Goal: Communication & Community: Share content

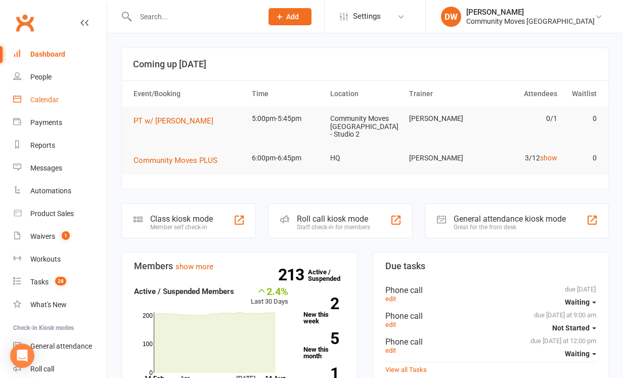
click at [49, 98] on div "Calendar" at bounding box center [44, 100] width 28 height 8
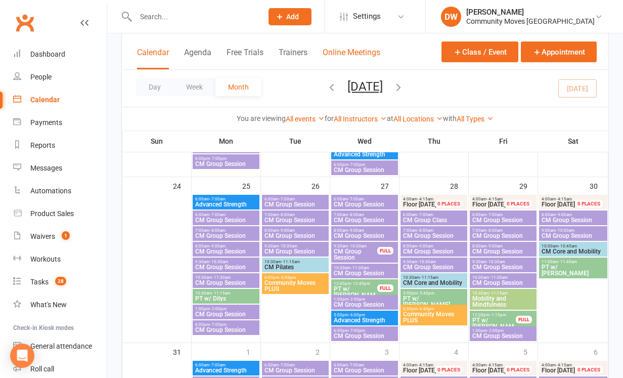
scroll to position [740, 0]
click at [404, 87] on icon "button" at bounding box center [398, 86] width 11 height 11
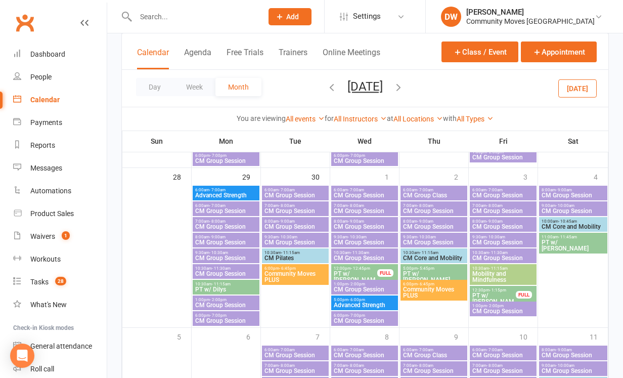
scroll to position [715, 0]
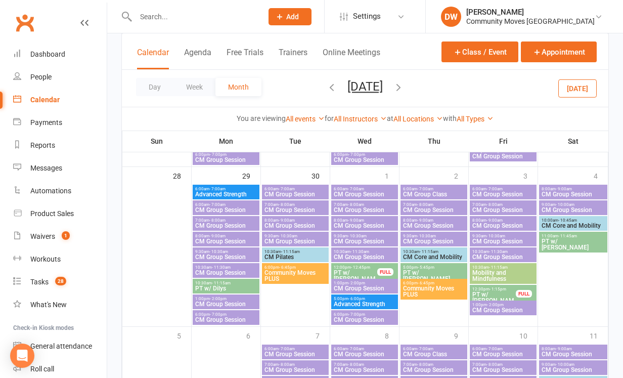
click at [404, 85] on icon "button" at bounding box center [398, 86] width 11 height 11
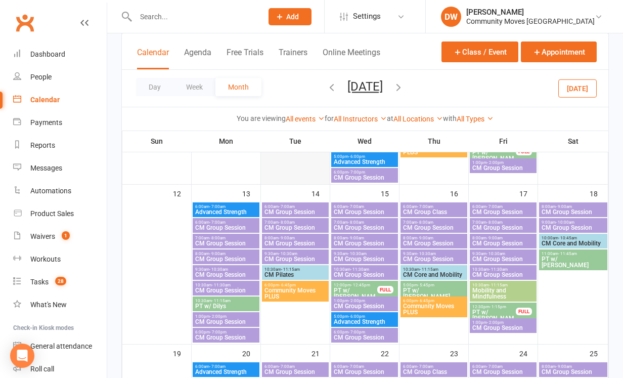
scroll to position [351, 0]
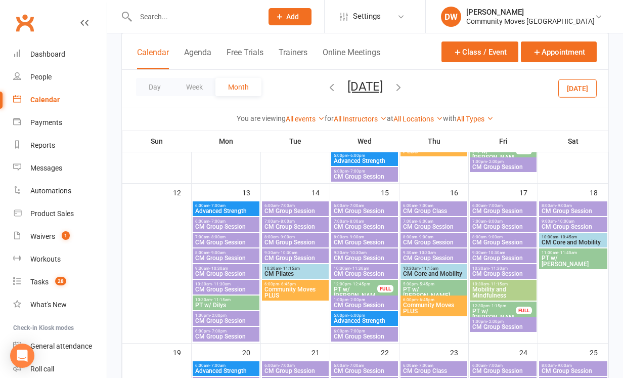
click at [224, 206] on span "- 7:00am" at bounding box center [217, 205] width 16 height 5
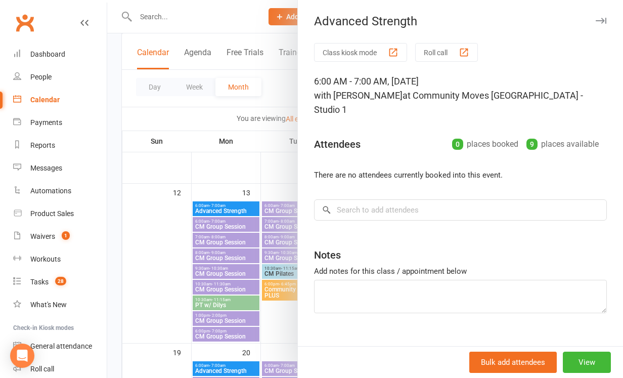
click at [605, 16] on button "button" at bounding box center [600, 21] width 12 height 12
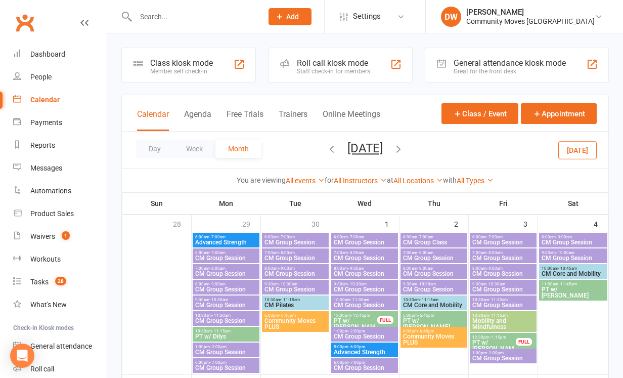
scroll to position [0, 0]
click at [216, 240] on span "Advanced Strength" at bounding box center [226, 242] width 63 height 6
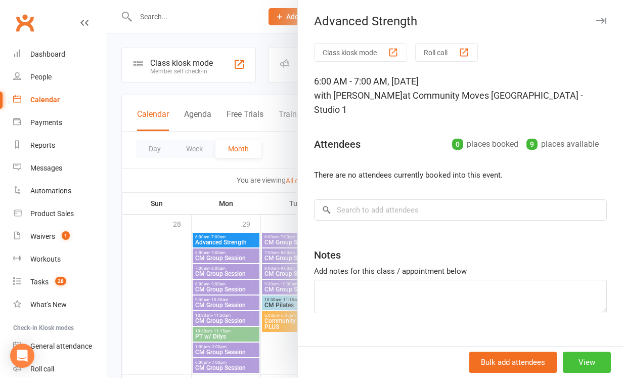
click at [583, 359] on button "View" at bounding box center [587, 361] width 48 height 21
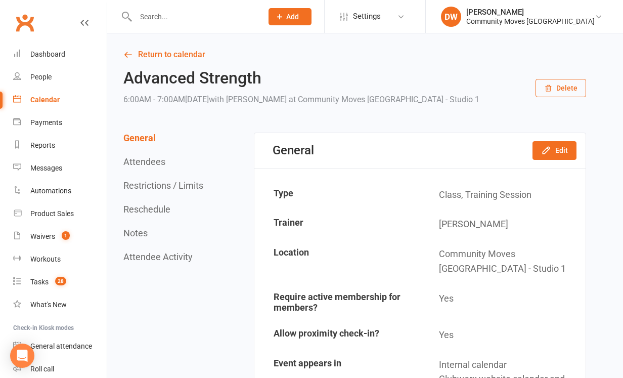
click at [577, 87] on button "Delete" at bounding box center [560, 88] width 51 height 18
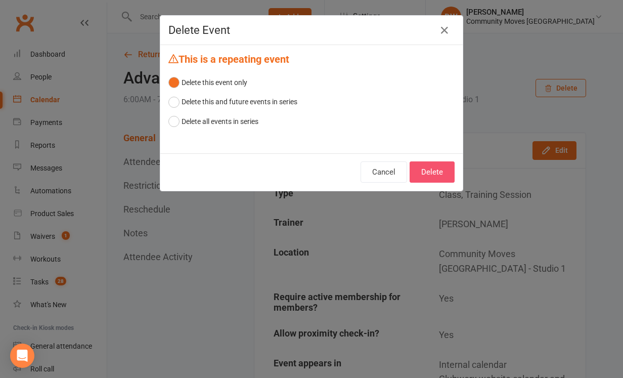
click at [434, 171] on button "Delete" at bounding box center [431, 171] width 45 height 21
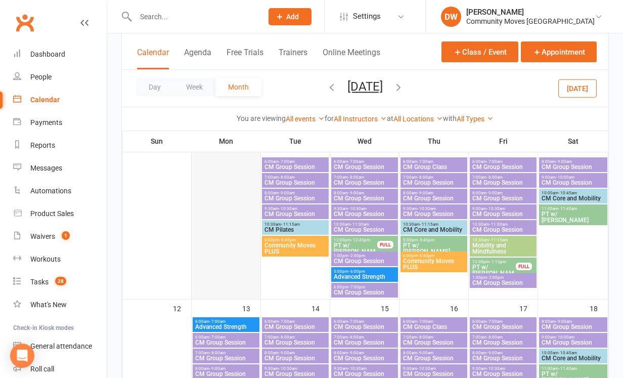
scroll to position [242, 0]
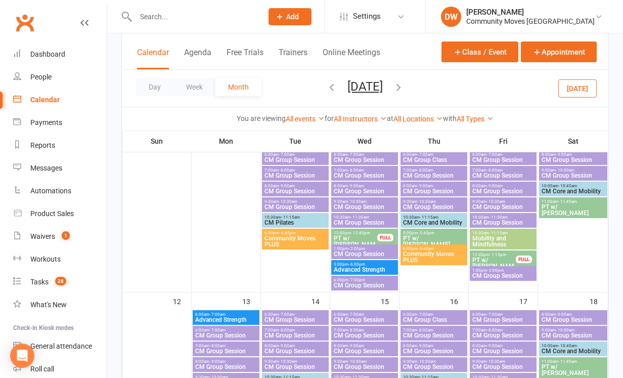
click at [229, 318] on span "Advanced Strength" at bounding box center [226, 319] width 63 height 6
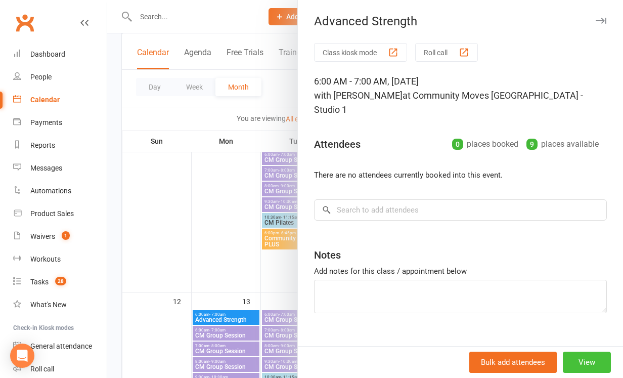
click at [591, 361] on button "View" at bounding box center [587, 361] width 48 height 21
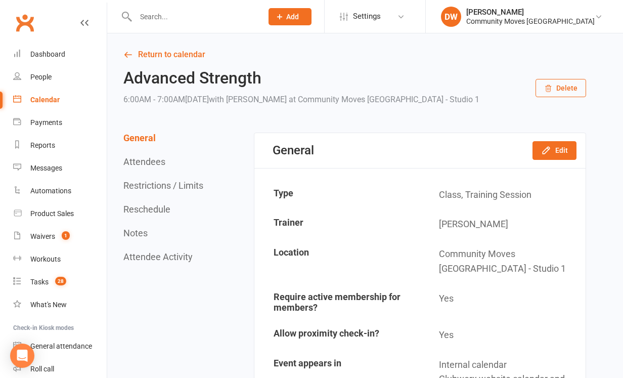
click at [558, 85] on button "Delete" at bounding box center [560, 88] width 51 height 18
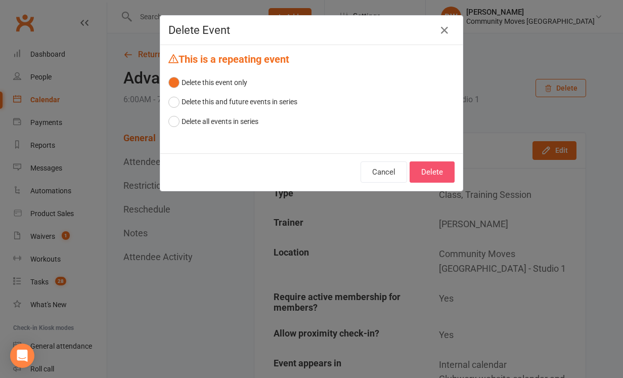
click at [433, 172] on button "Delete" at bounding box center [431, 171] width 45 height 21
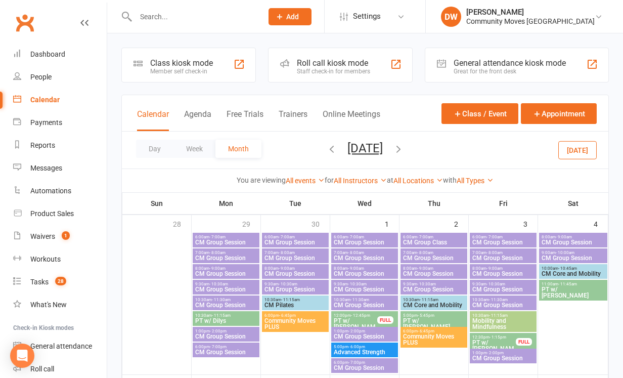
click at [326, 149] on icon "button" at bounding box center [331, 148] width 11 height 11
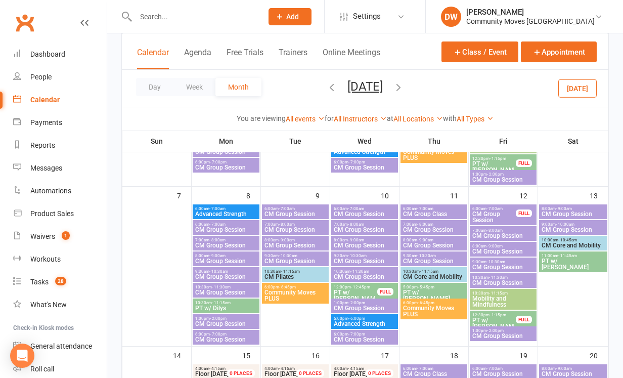
scroll to position [203, 0]
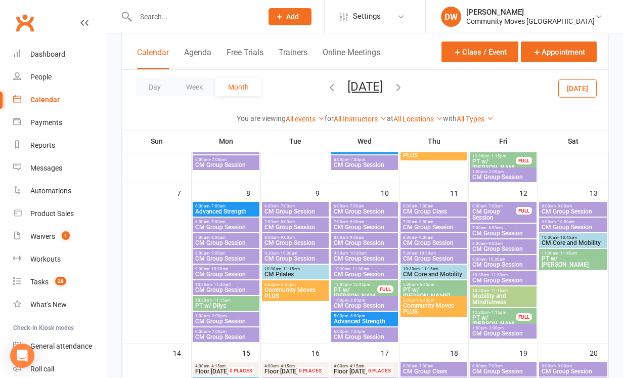
click at [230, 211] on span "Advanced Strength" at bounding box center [226, 211] width 63 height 6
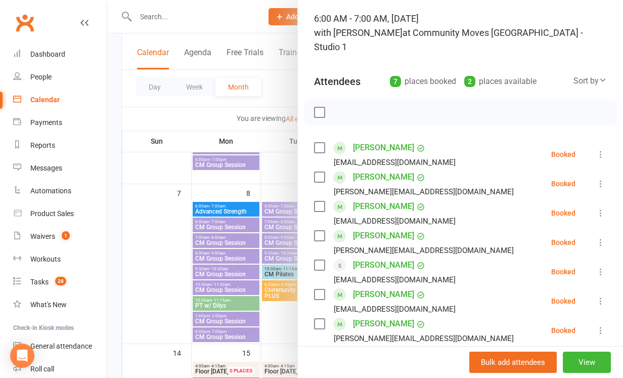
scroll to position [71, 0]
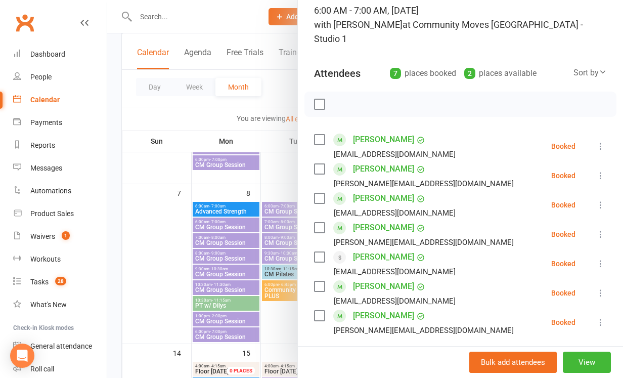
click at [320, 99] on label at bounding box center [319, 104] width 10 height 10
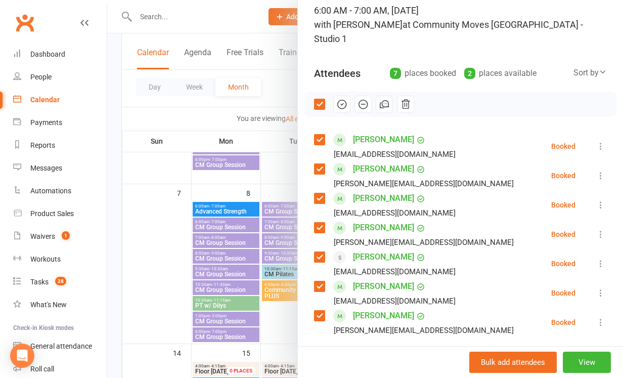
click at [153, 256] on div at bounding box center [365, 189] width 516 height 378
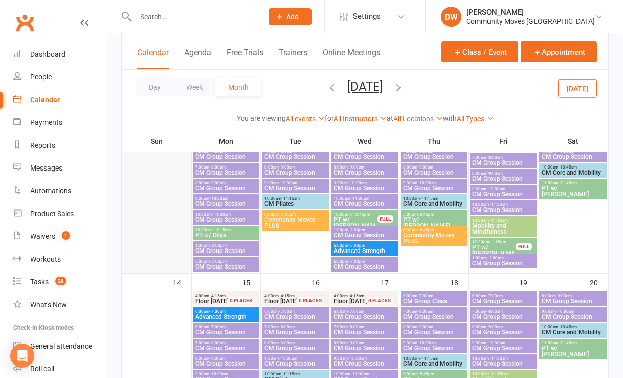
scroll to position [291, 0]
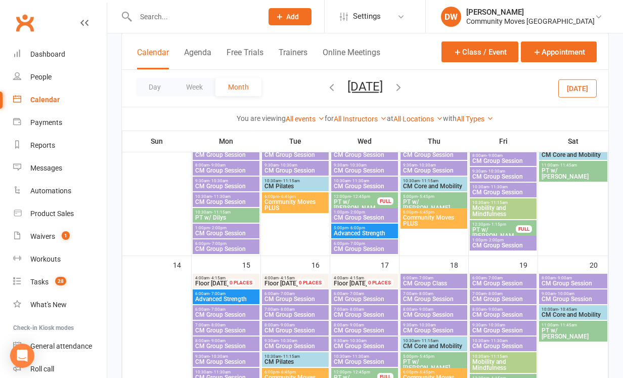
click at [228, 290] on div "6:00am - 7:00am Advanced Strength" at bounding box center [226, 296] width 67 height 15
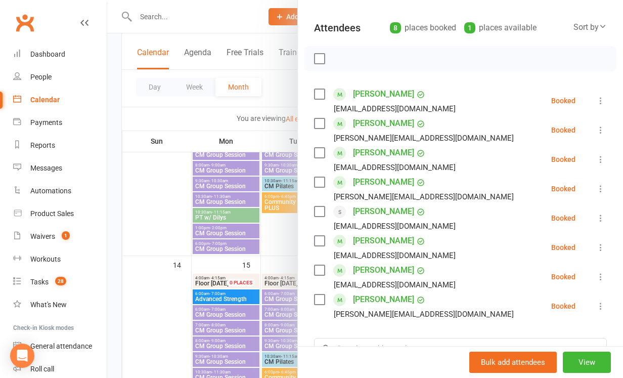
scroll to position [118, 0]
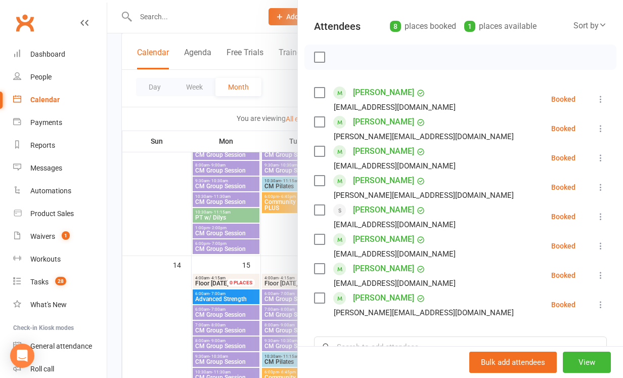
click at [320, 52] on label at bounding box center [319, 57] width 10 height 10
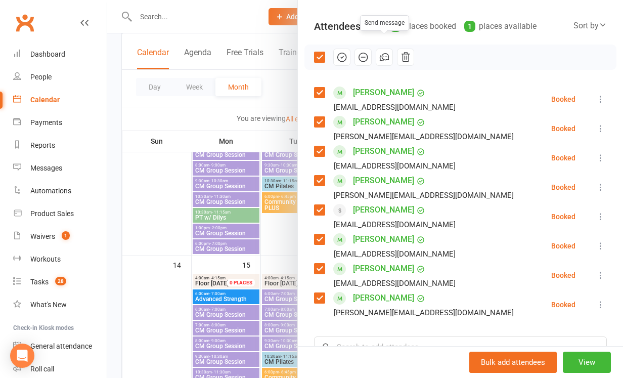
click at [385, 54] on icon "button" at bounding box center [385, 57] width 7 height 7
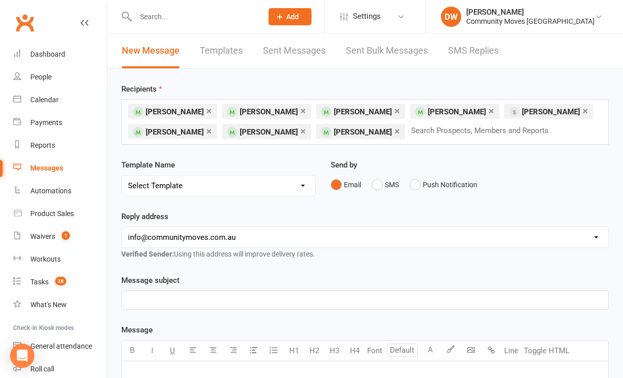
select select "6"
click at [230, 296] on p "﻿" at bounding box center [365, 300] width 474 height 12
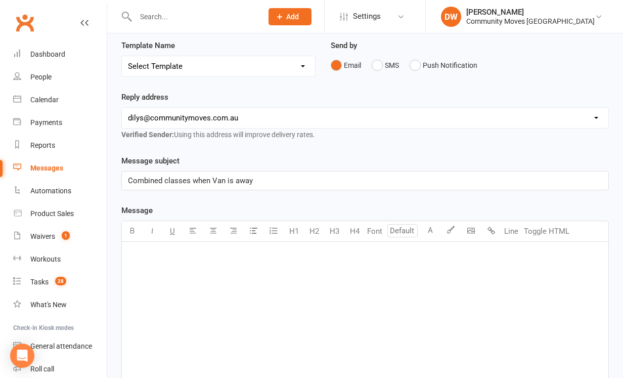
scroll to position [135, 0]
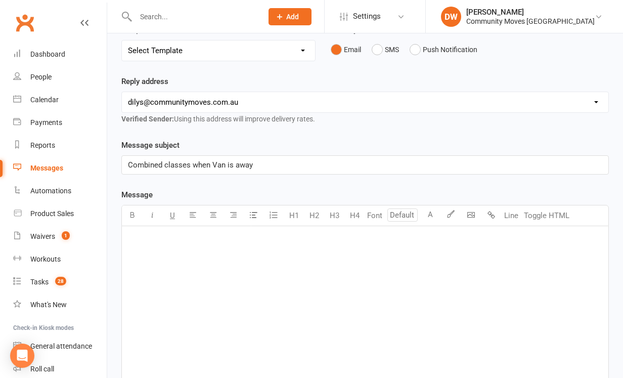
click at [169, 249] on div "﻿" at bounding box center [365, 302] width 486 height 152
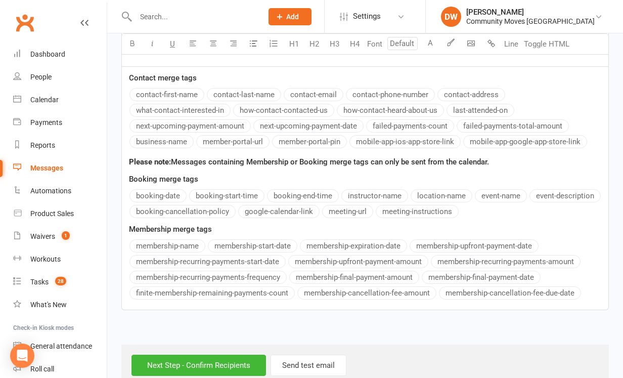
scroll to position [185, 0]
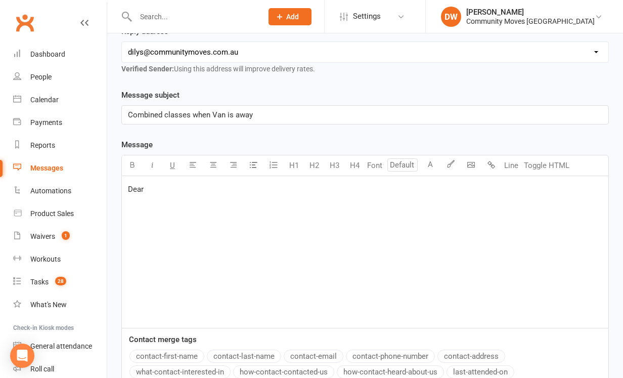
click at [175, 91] on div "Message subject Combined classes when Van is away Message U H1 H2 H3 H4 Font A …" at bounding box center [364, 330] width 487 height 482
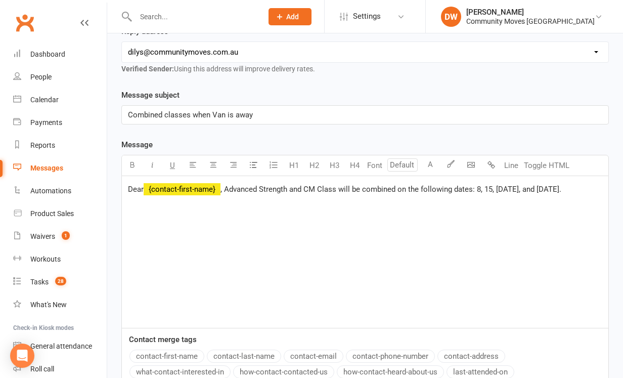
click at [228, 187] on span ", Advanced Strength and CM Class will be combined on the following dates: 8, 15…" at bounding box center [390, 188] width 341 height 9
click at [255, 192] on span ", [DATE] Advanced Strength and CM Class will be combined on the following dates…" at bounding box center [402, 188] width 365 height 9
click at [176, 195] on p "Dear ﻿ {contact-first-name} , Mondays' Advanced Strength and CM Class will be c…" at bounding box center [365, 189] width 474 height 12
click at [249, 202] on span ", Mondays' Advanced Strength and CM Class will be combined on the following dat…" at bounding box center [363, 194] width 470 height 21
click at [293, 204] on p "Dear ﻿ {contact-first-name} , Mondays' Advanced Strength and CM Class will be c…" at bounding box center [365, 195] width 474 height 24
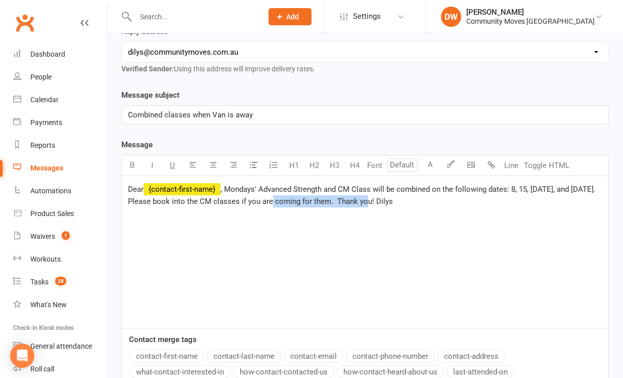
drag, startPoint x: 368, startPoint y: 202, endPoint x: 278, endPoint y: 199, distance: 90.0
click at [278, 199] on span ", Mondays' Advanced Strength and CM Class will be combined on the following dat…" at bounding box center [363, 194] width 470 height 21
click at [193, 202] on span ", Mondays' Advanced Strength and CM Class will be combined on the following dat…" at bounding box center [363, 194] width 470 height 21
click at [271, 203] on span ", Mondays' Advanced Strength and CM Class will be combined on the following dat…" at bounding box center [363, 194] width 470 height 21
click at [322, 202] on span ", Mondays' Advanced Strength and CM Class will be combined on the following dat…" at bounding box center [363, 194] width 470 height 21
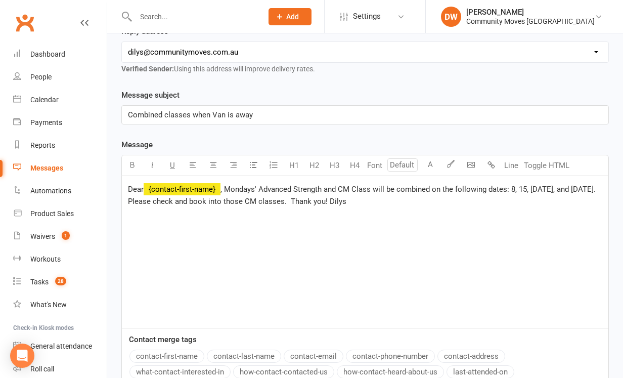
click at [328, 199] on span ", Mondays' Advanced Strength and CM Class will be combined on the following dat…" at bounding box center [363, 194] width 470 height 21
click at [327, 187] on span ", Mondays' Advanced Strength and CM Class will be combined on the following dat…" at bounding box center [363, 194] width 470 height 21
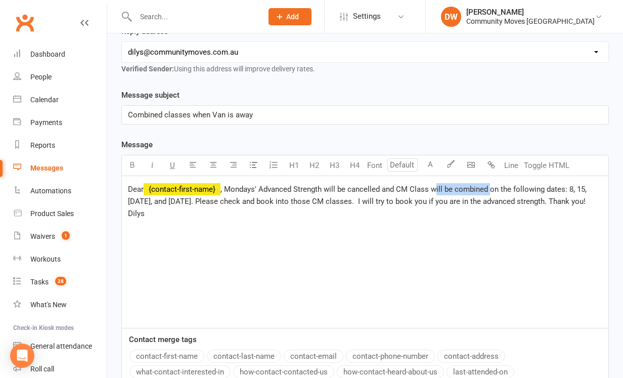
drag, startPoint x: 489, startPoint y: 189, endPoint x: 433, endPoint y: 190, distance: 56.1
click at [433, 190] on span ", Mondays' Advanced Strength will be cancelled and CM Class will be combined on…" at bounding box center [358, 200] width 460 height 33
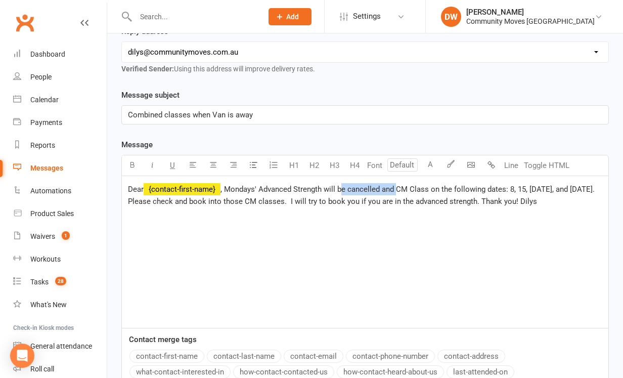
drag, startPoint x: 397, startPoint y: 192, endPoint x: 341, endPoint y: 190, distance: 55.6
click at [341, 190] on span ", Mondays' Advanced Strength will be cancelled and CM Class on the following da…" at bounding box center [362, 194] width 469 height 21
click at [341, 190] on span ", Mondays' Advanced Strength will combined CM Class on the following dates: 8, …" at bounding box center [363, 194] width 470 height 21
click at [388, 191] on span ", Mondays' Advanced Strength will be combined CM Class on the following dates: …" at bounding box center [355, 194] width 455 height 21
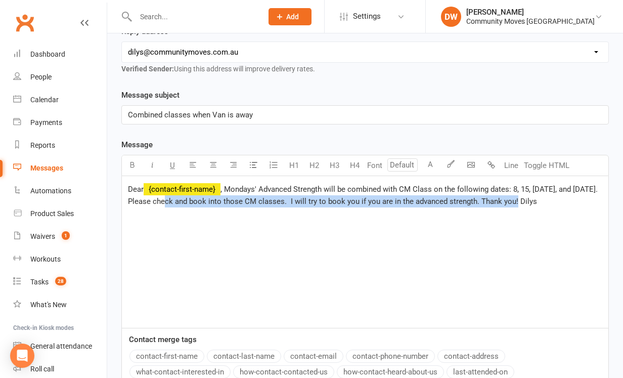
drag, startPoint x: 516, startPoint y: 205, endPoint x: 167, endPoint y: 196, distance: 348.4
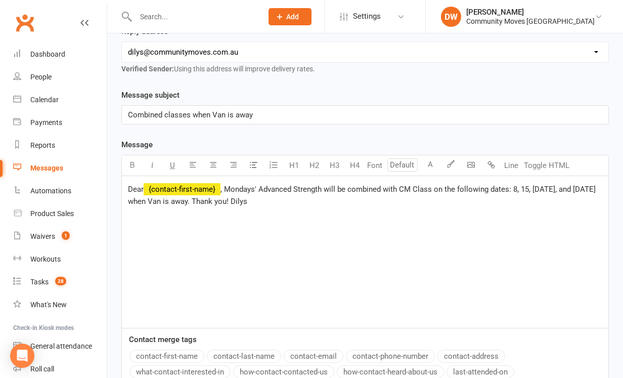
click at [267, 202] on span ", Mondays' Advanced Strength will be combined with CM Class on the following da…" at bounding box center [363, 194] width 470 height 21
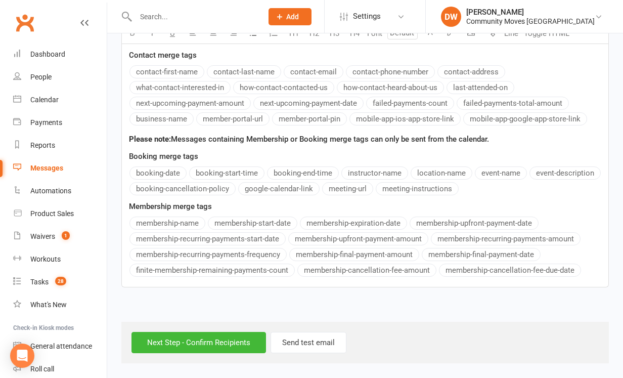
scroll to position [470, 0]
click at [211, 344] on input "Next Step - Confirm Recipients" at bounding box center [198, 342] width 134 height 21
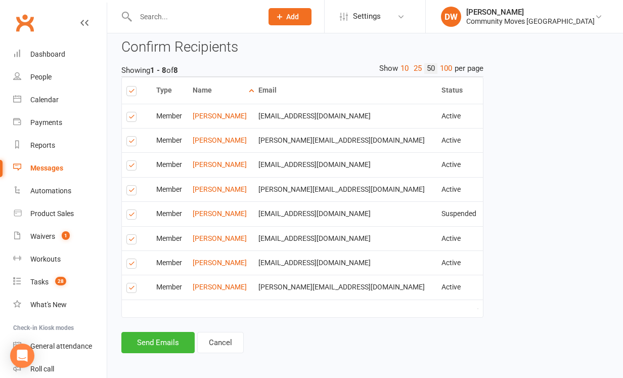
scroll to position [236, 0]
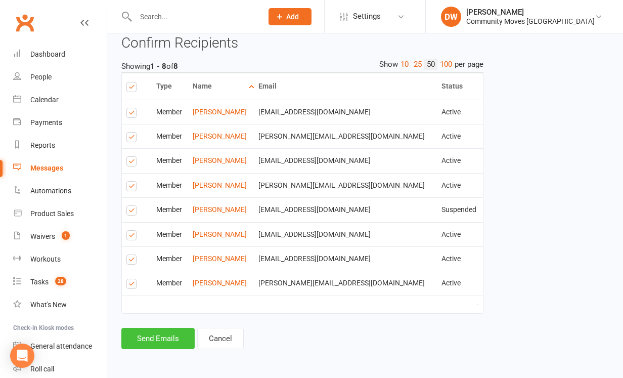
click at [165, 337] on button "Send Emails" at bounding box center [157, 338] width 73 height 21
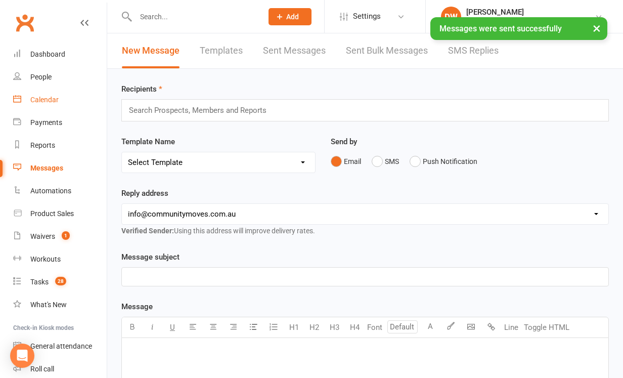
click at [50, 99] on div "Calendar" at bounding box center [44, 100] width 28 height 8
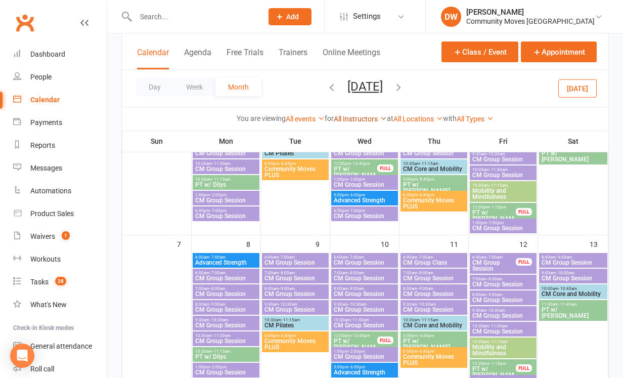
scroll to position [155, 0]
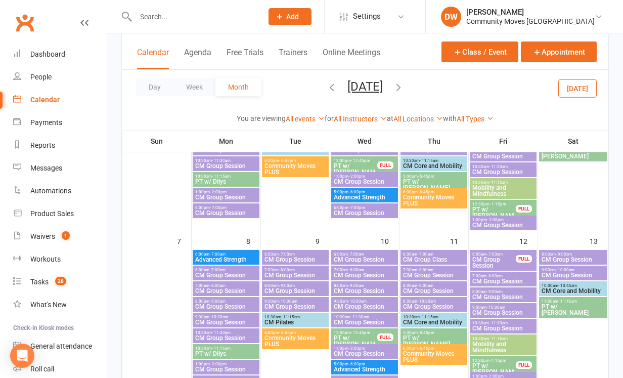
click at [229, 253] on span "6:00am - 7:00am" at bounding box center [226, 254] width 63 height 5
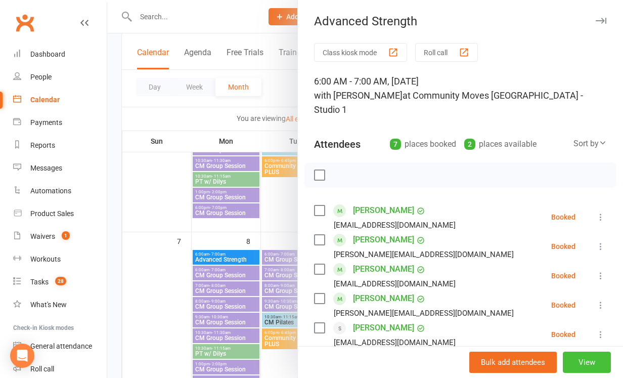
click at [580, 365] on button "View" at bounding box center [587, 361] width 48 height 21
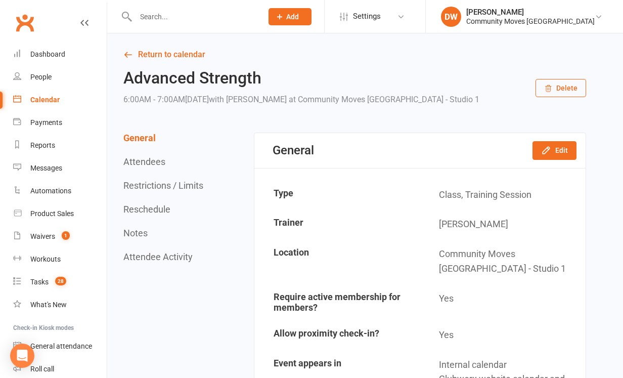
click at [571, 87] on button "Delete" at bounding box center [560, 88] width 51 height 18
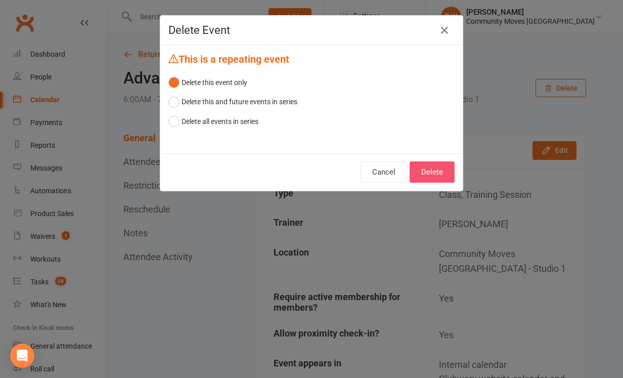
click at [429, 172] on button "Delete" at bounding box center [431, 171] width 45 height 21
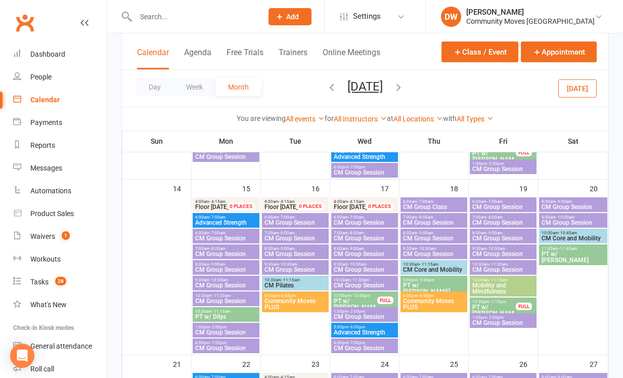
scroll to position [367, 0]
click at [229, 217] on span "6:00am - 7:00am" at bounding box center [226, 216] width 63 height 5
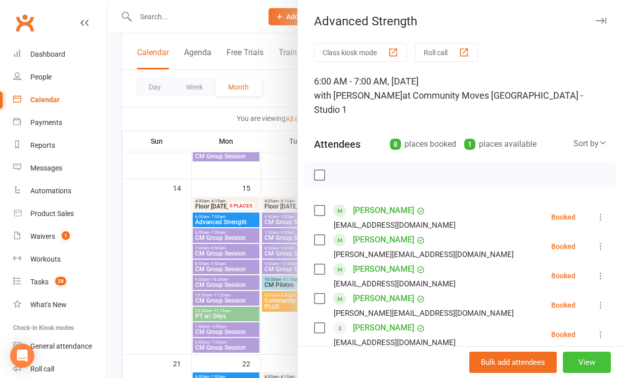
click at [583, 365] on button "View" at bounding box center [587, 361] width 48 height 21
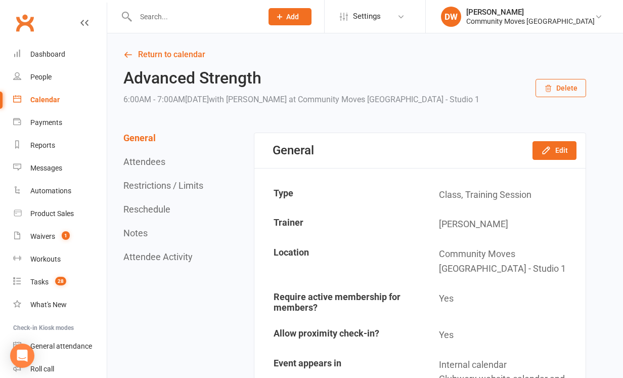
click at [577, 89] on button "Delete" at bounding box center [560, 88] width 51 height 18
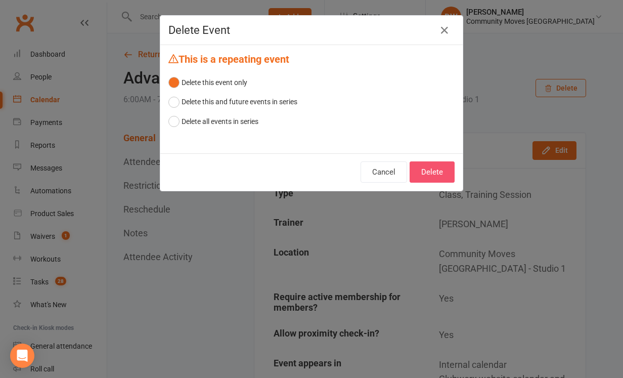
click at [431, 171] on button "Delete" at bounding box center [431, 171] width 45 height 21
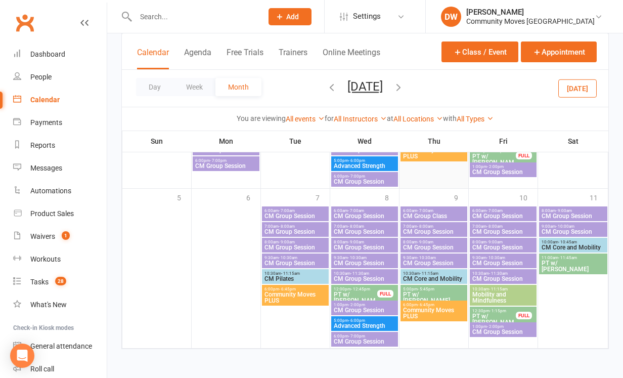
scroll to position [861, 0]
click at [404, 85] on icon "button" at bounding box center [398, 86] width 11 height 11
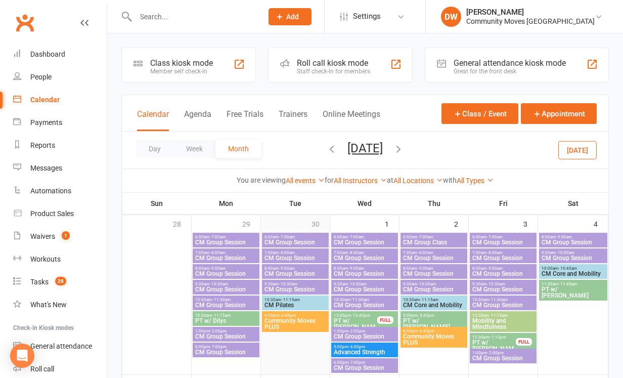
scroll to position [0, 0]
